Goal: Task Accomplishment & Management: Use online tool/utility

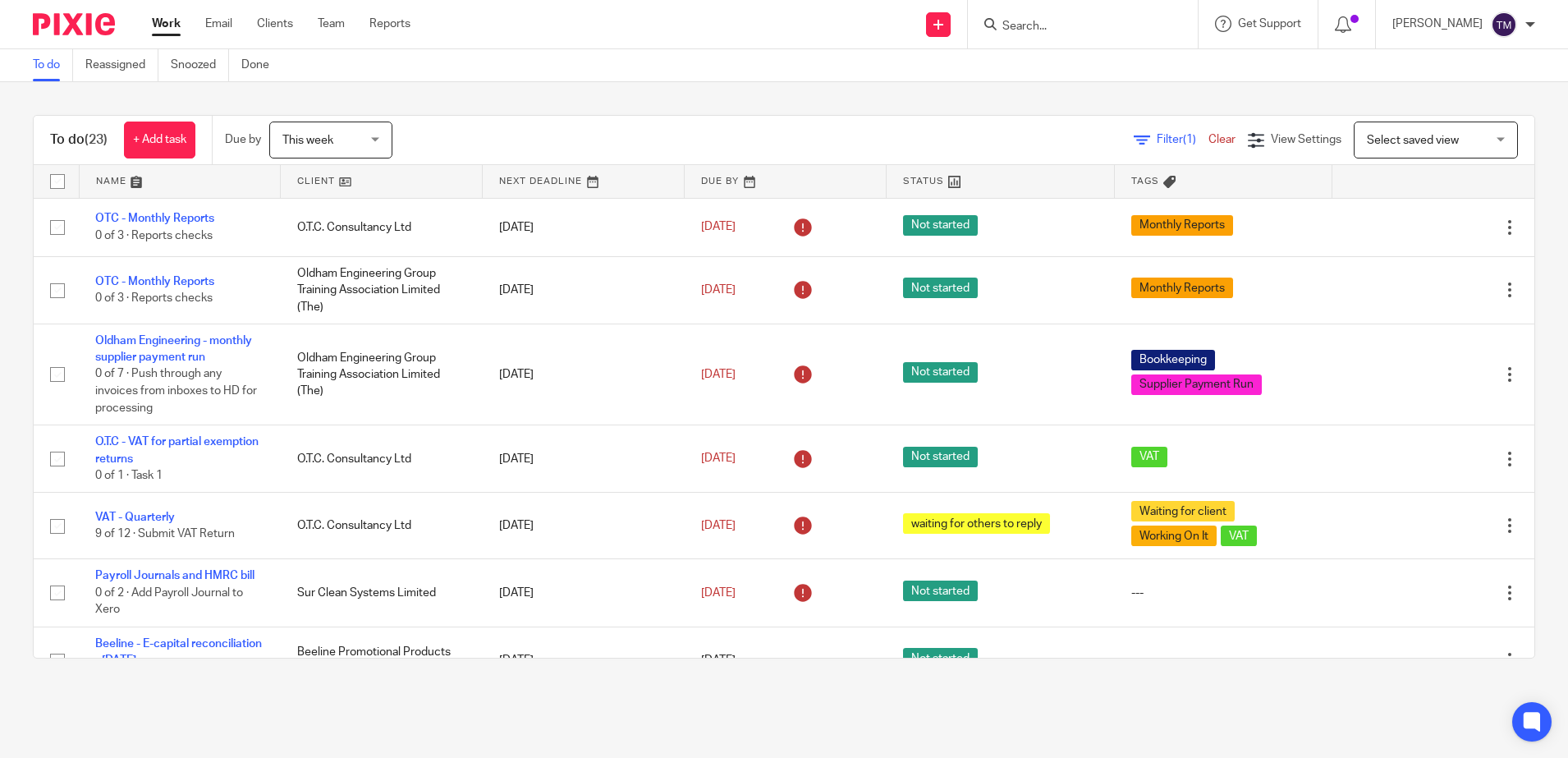
click at [1160, 16] on form at bounding box center [1088, 24] width 175 height 21
click at [1109, 33] on input "Search" at bounding box center [1074, 27] width 147 height 15
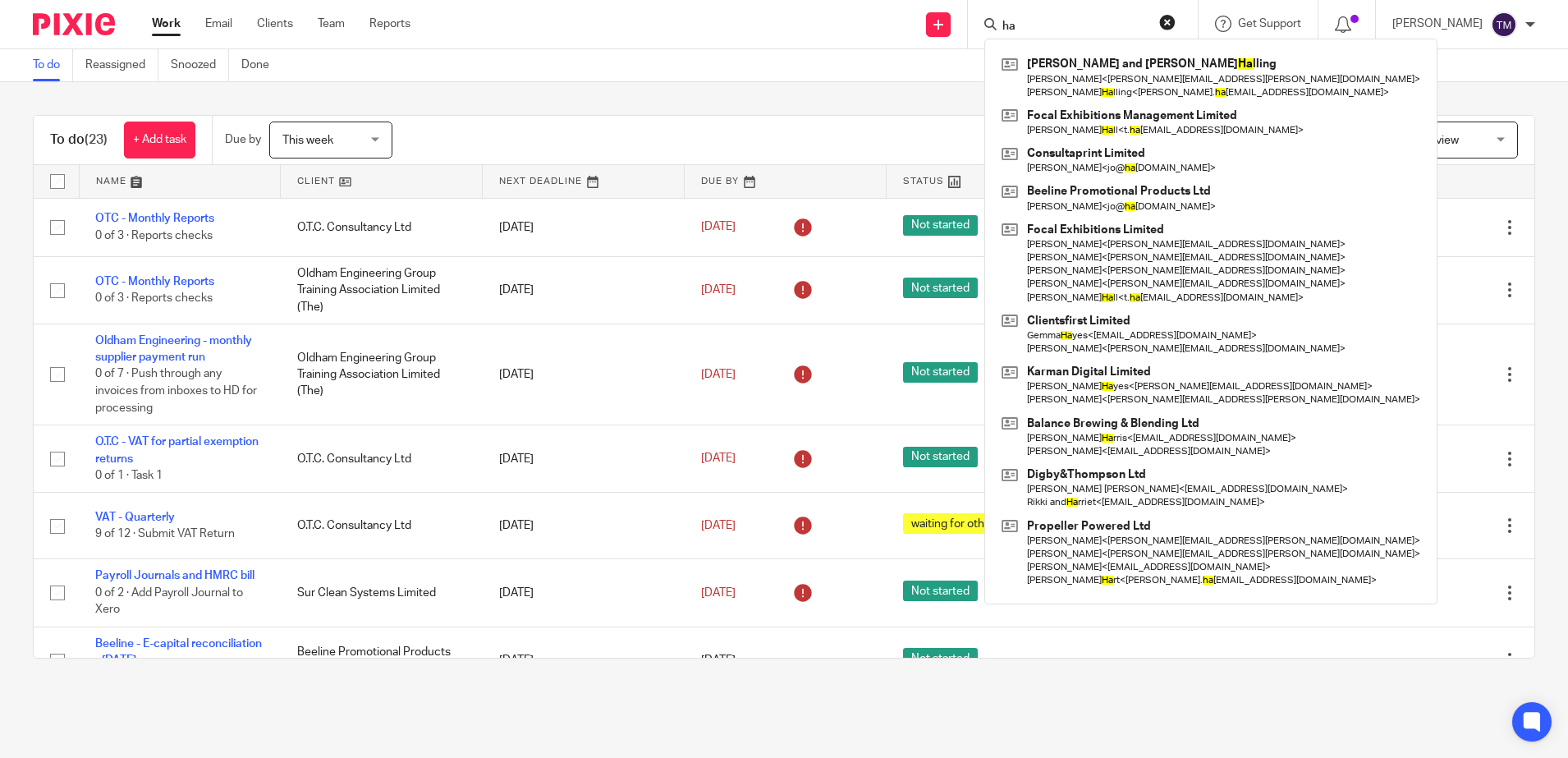
type input "h"
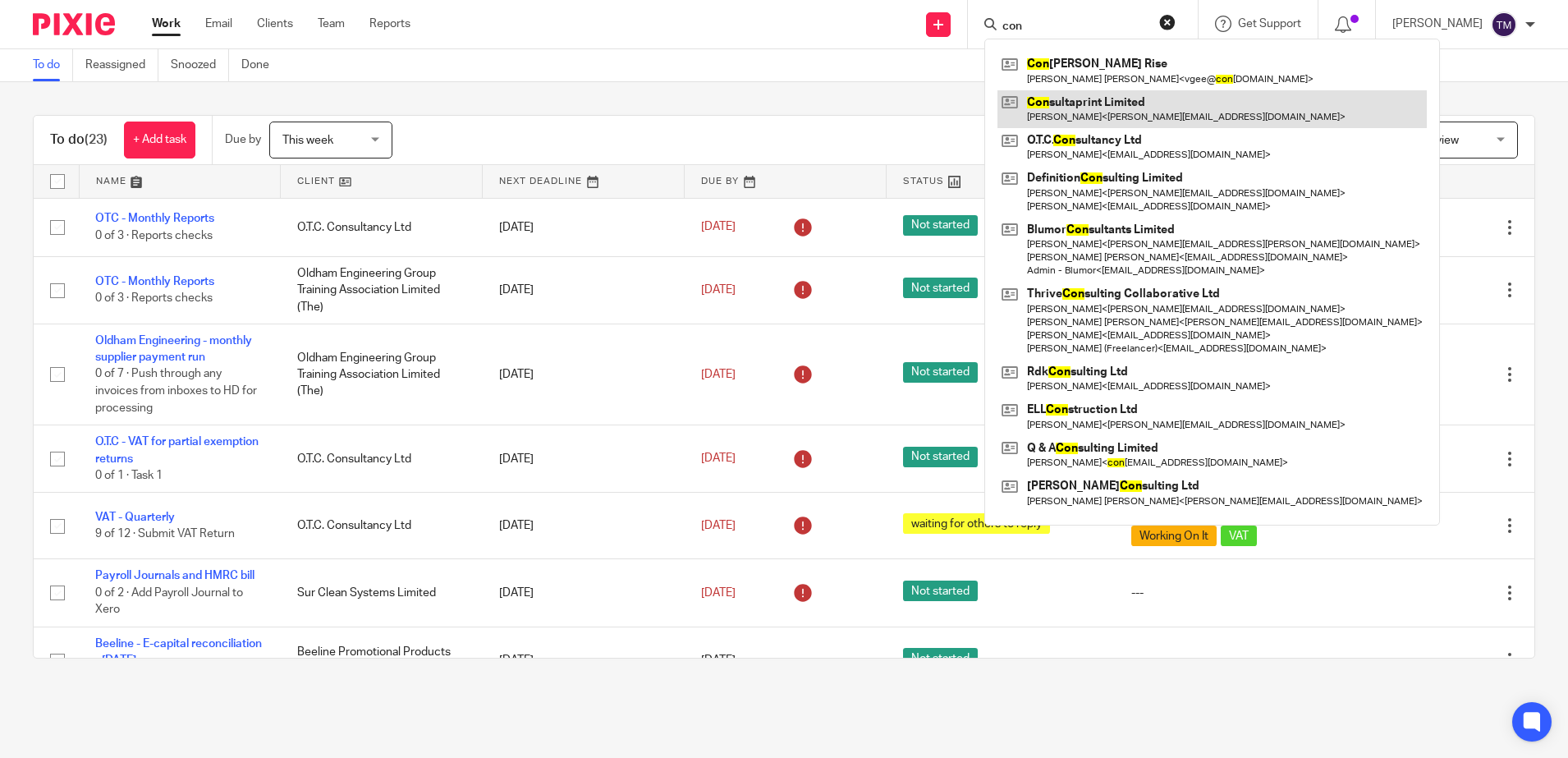
type input "con"
click at [1096, 110] on link at bounding box center [1212, 110] width 429 height 38
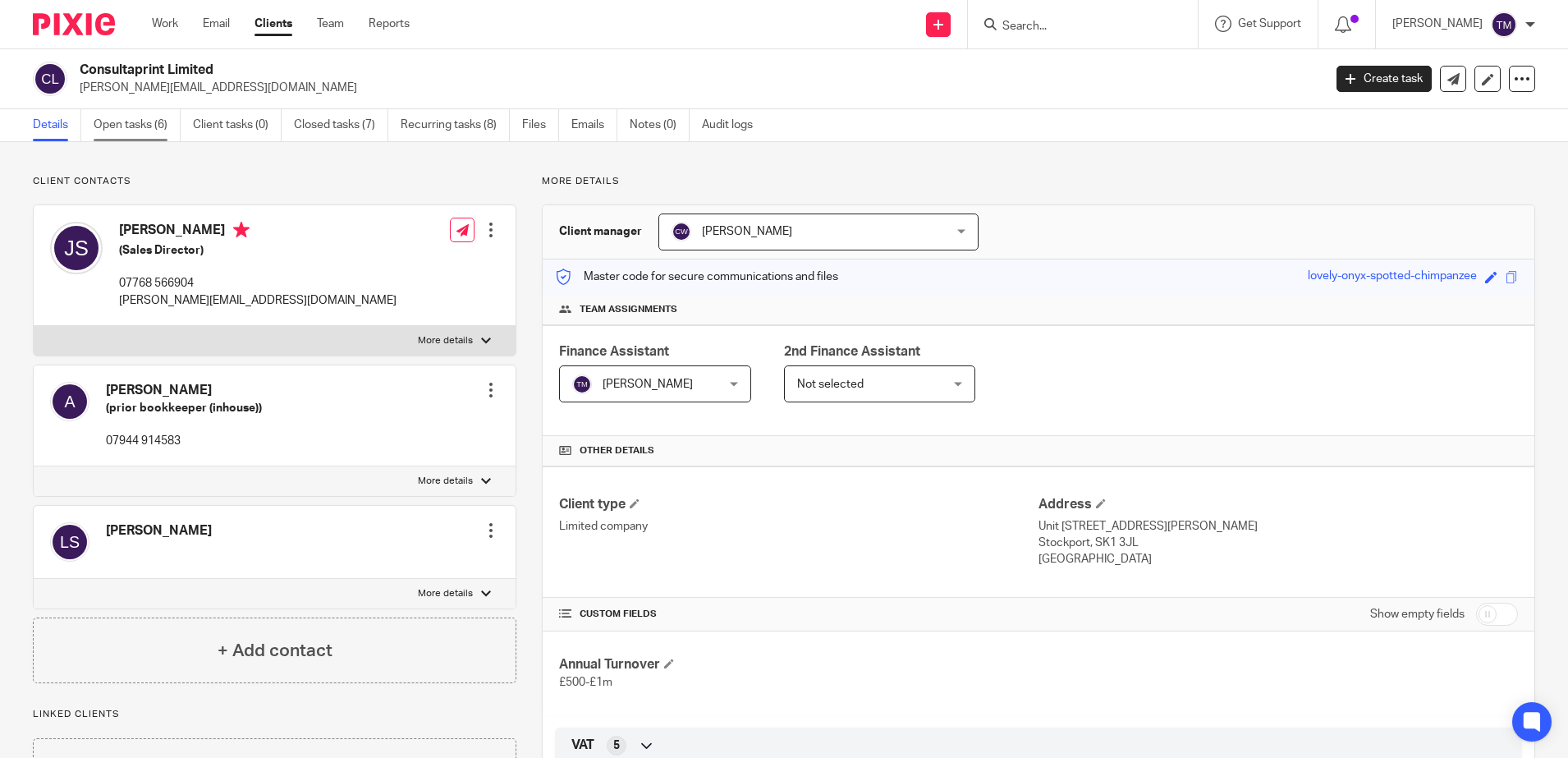
click at [137, 130] on link "Open tasks (6)" at bounding box center [137, 125] width 87 height 32
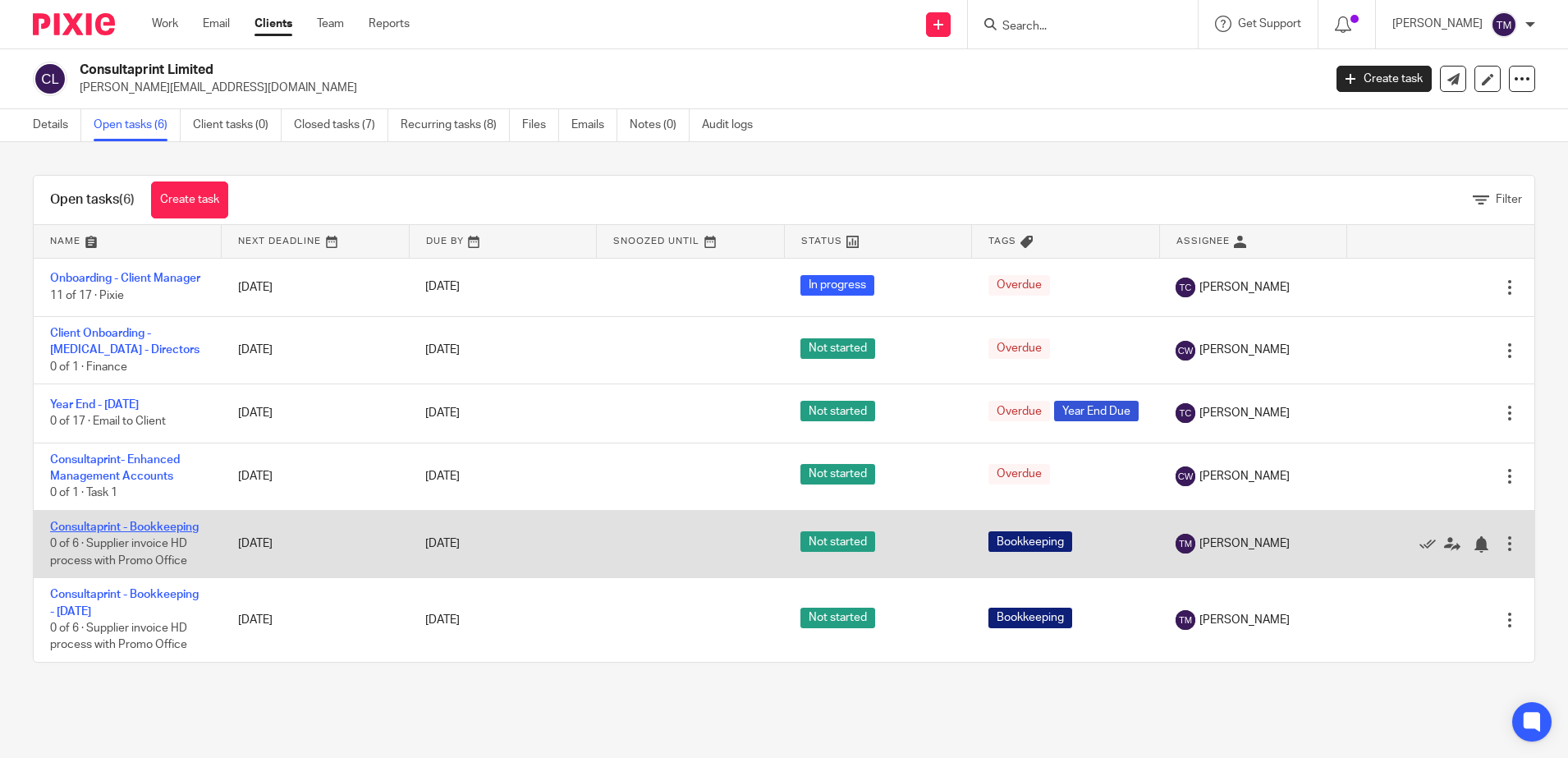
click at [103, 533] on link "Consultaprint - Bookkeeping" at bounding box center [124, 527] width 148 height 11
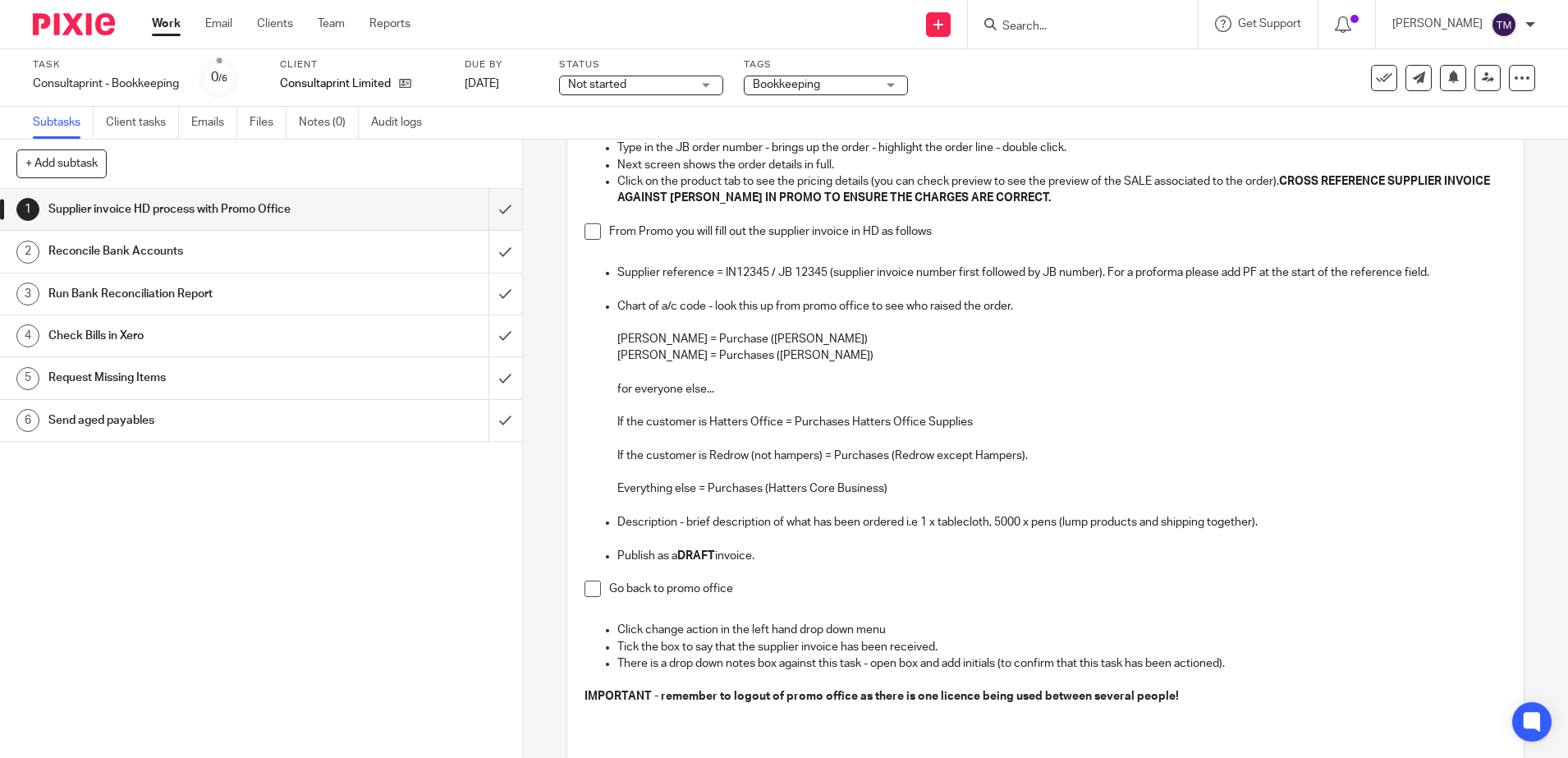
scroll to position [410, 0]
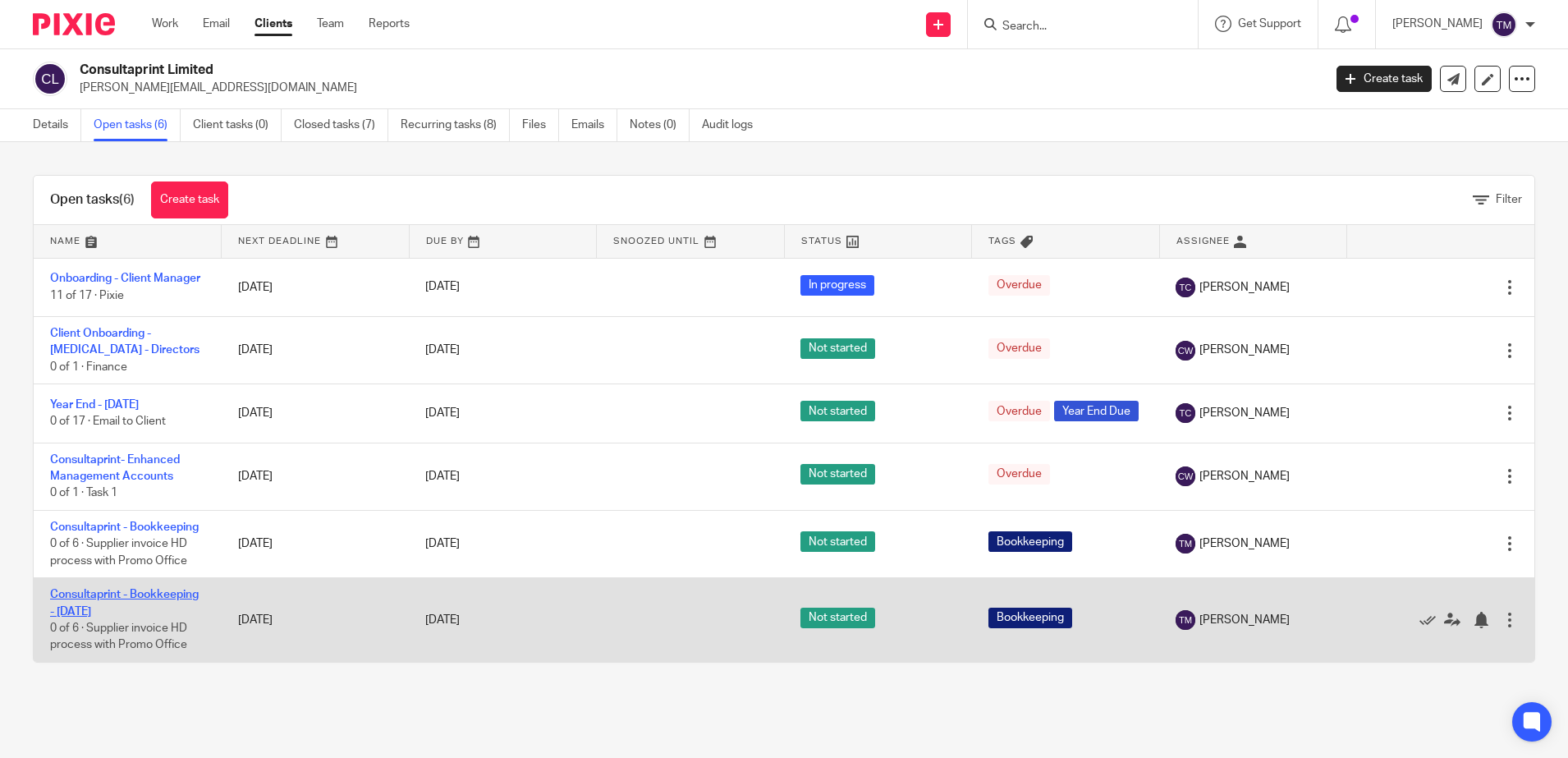
click at [101, 617] on link "Consultaprint - Bookkeeping - [DATE]" at bounding box center [124, 603] width 148 height 28
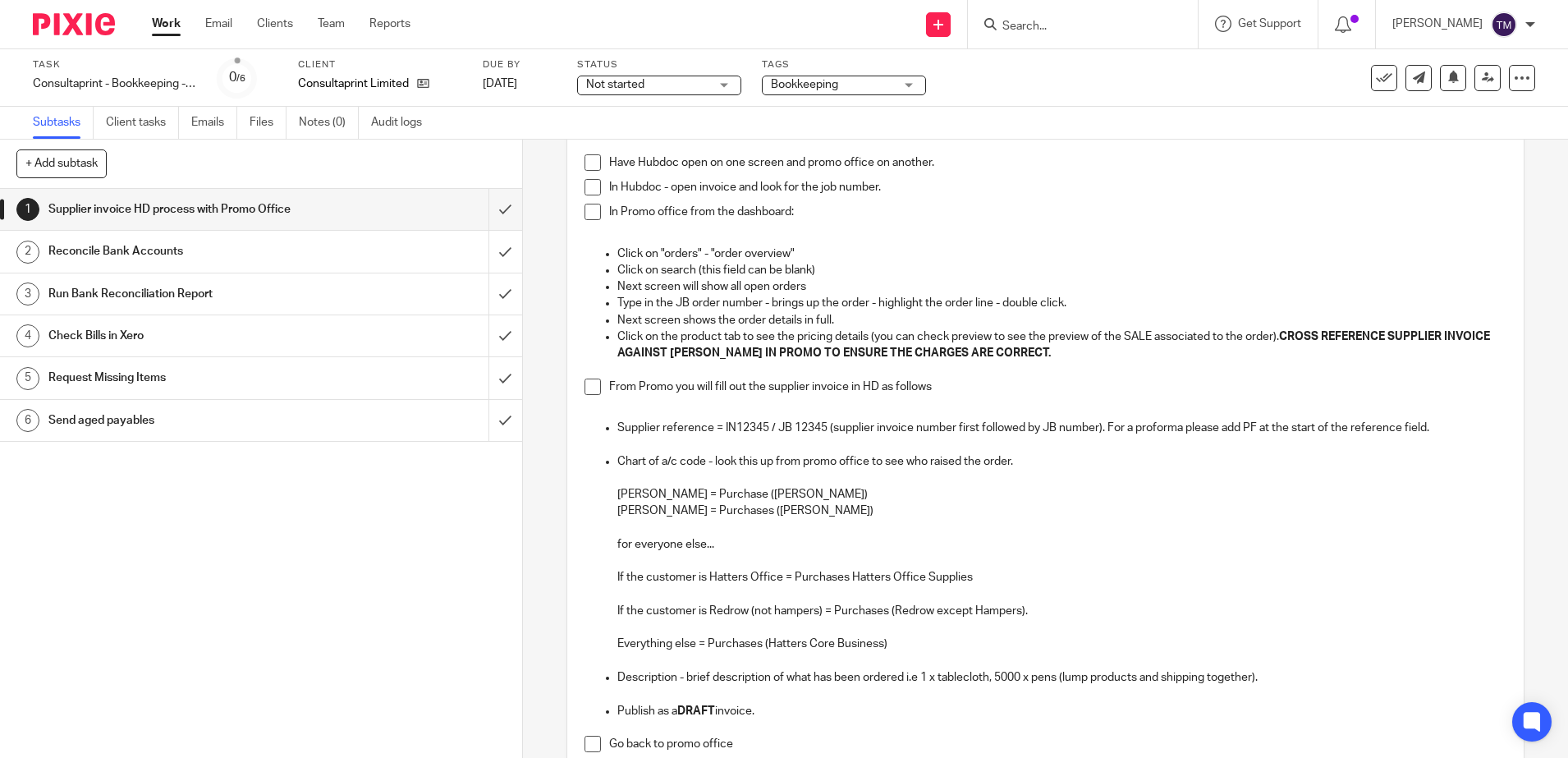
scroll to position [308, 0]
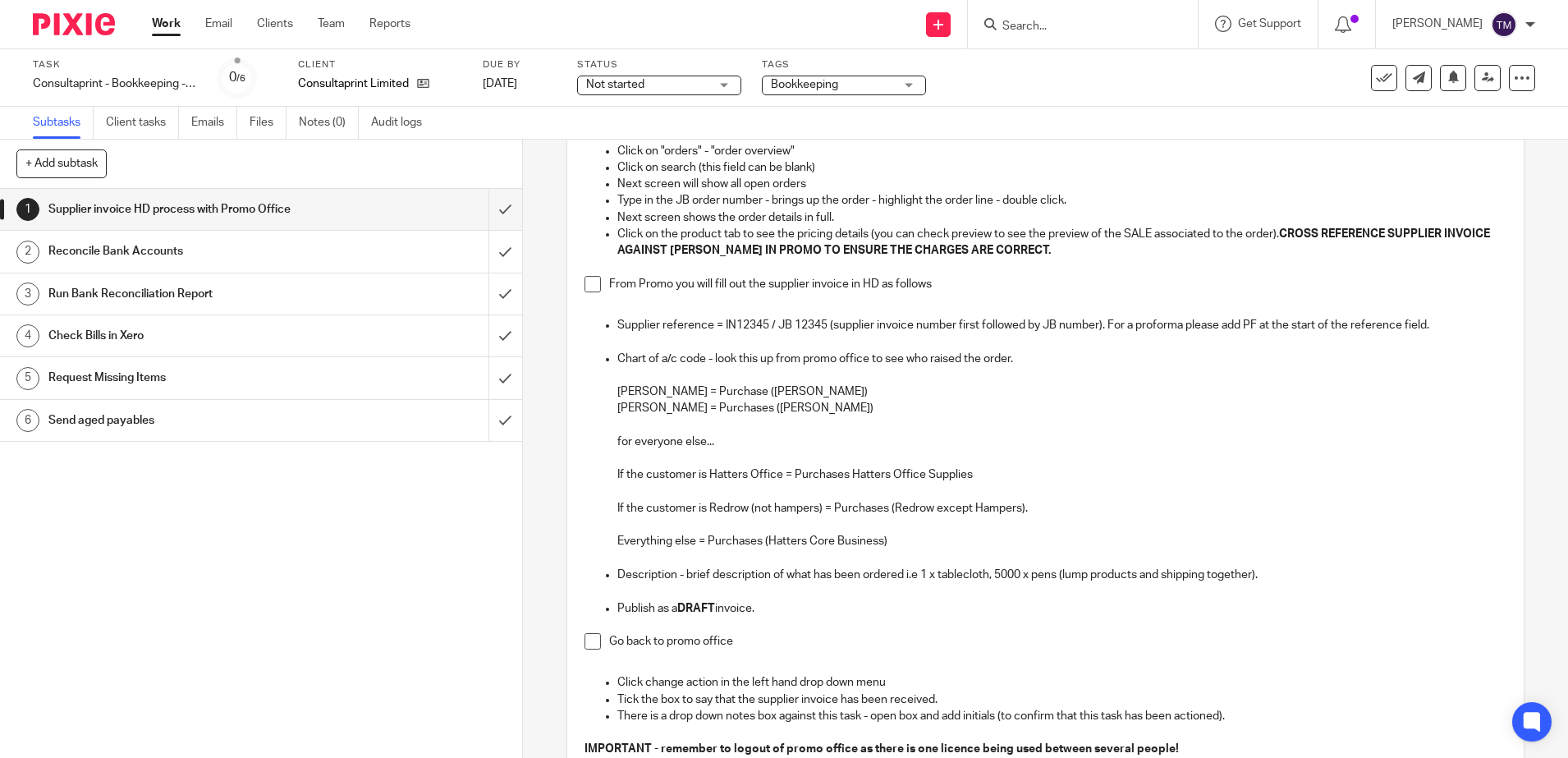
click at [650, 88] on span "Not started" at bounding box center [647, 85] width 123 height 17
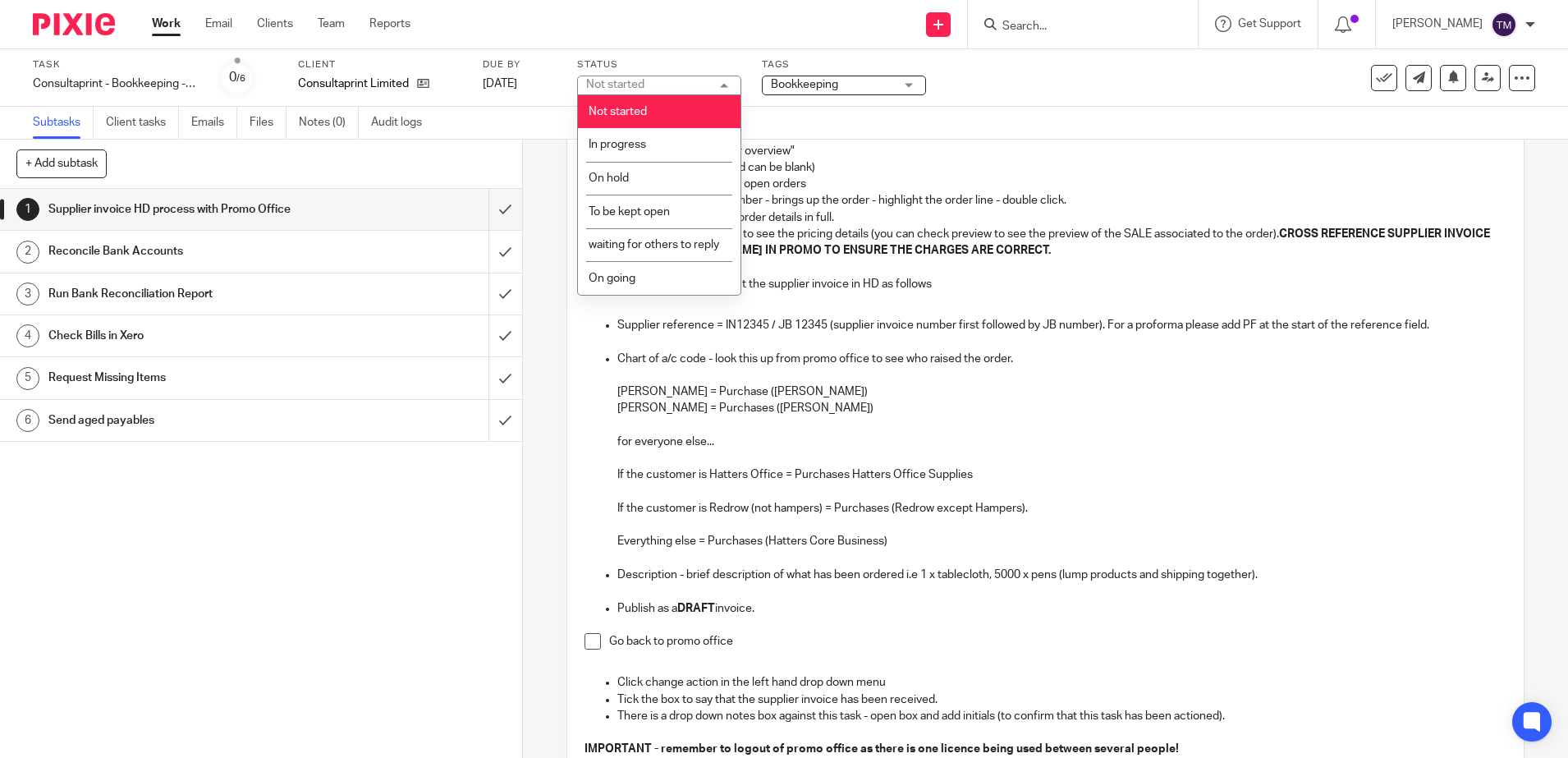
click at [650, 88] on div "Not started Not started" at bounding box center [659, 85] width 164 height 20
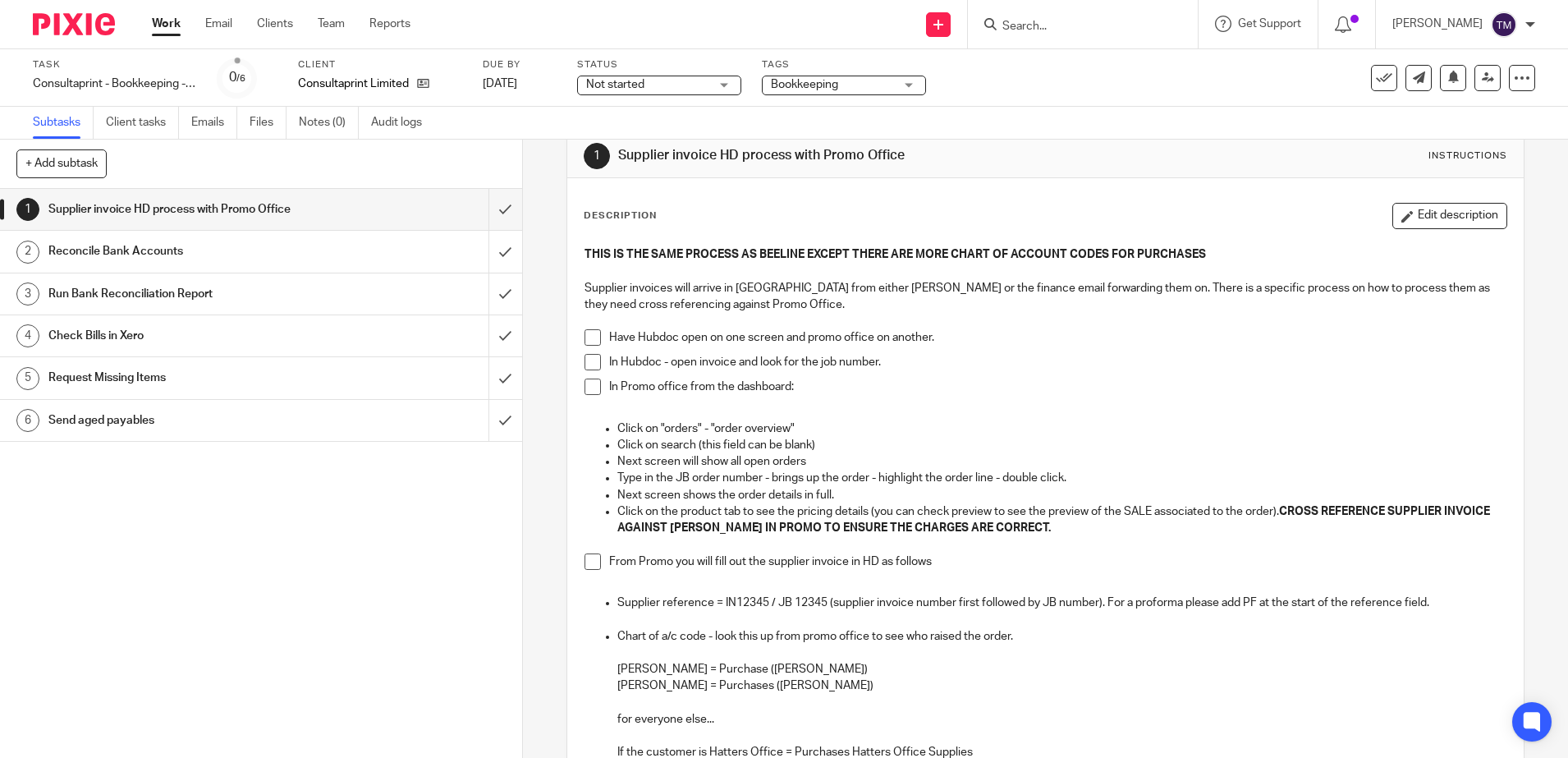
scroll to position [0, 0]
